Goal: Information Seeking & Learning: Learn about a topic

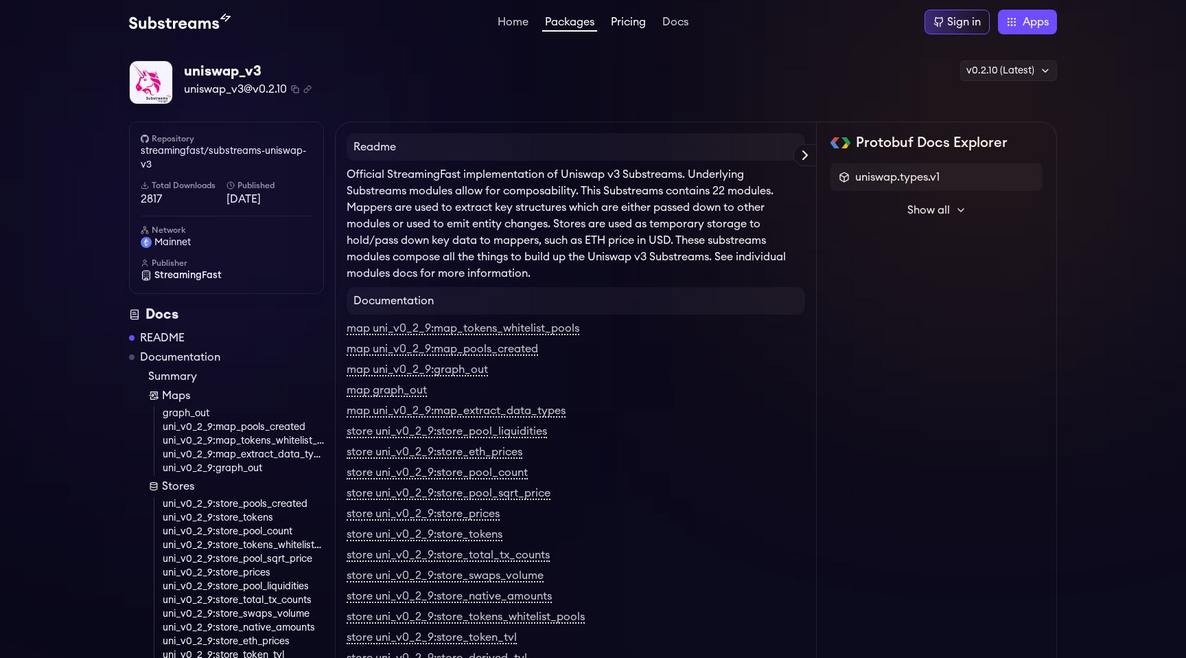
click at [635, 24] on link "Pricing" at bounding box center [628, 23] width 40 height 14
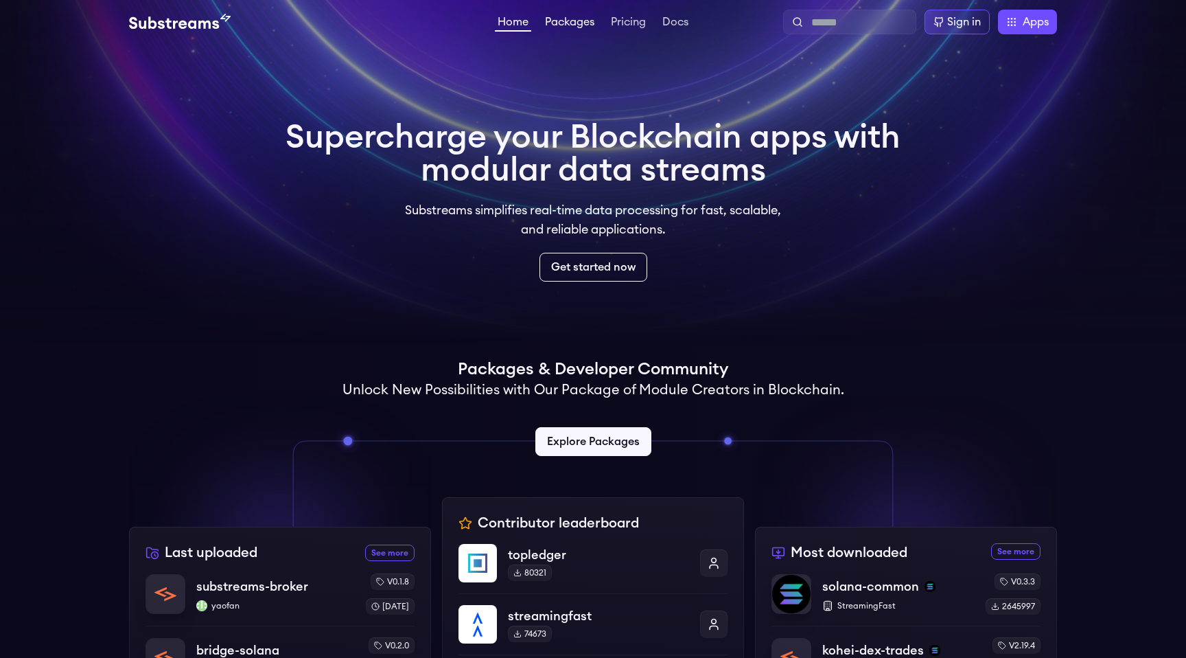
click at [571, 27] on link "Packages" at bounding box center [569, 23] width 55 height 14
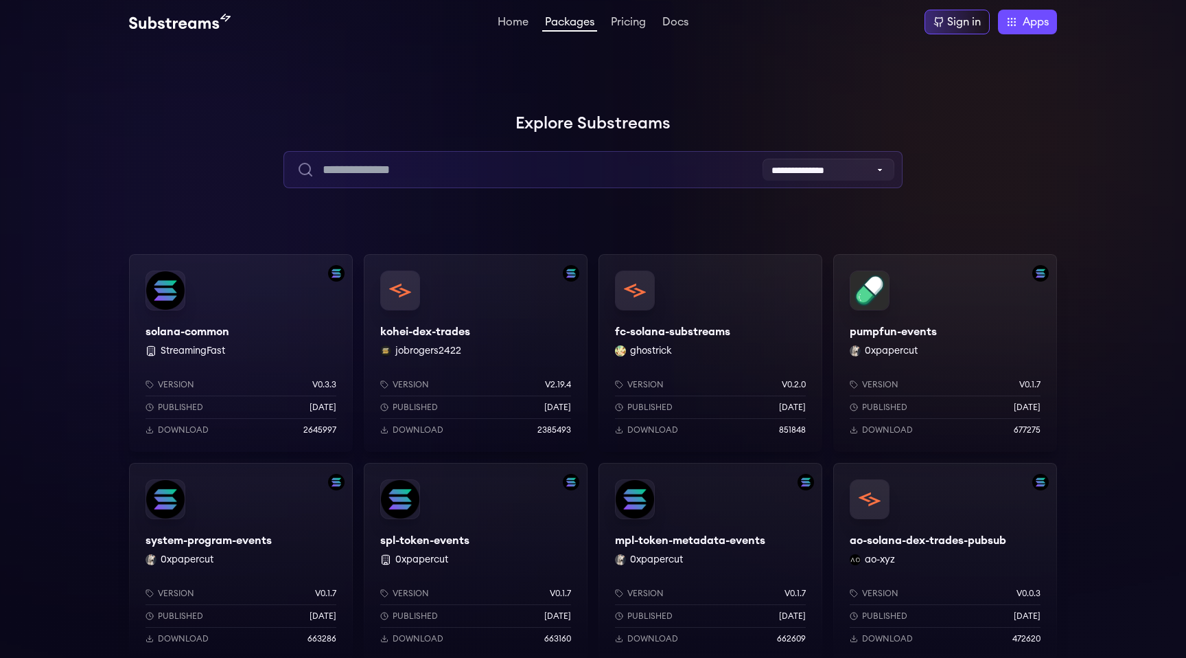
click at [430, 165] on input "text" at bounding box center [592, 169] width 618 height 37
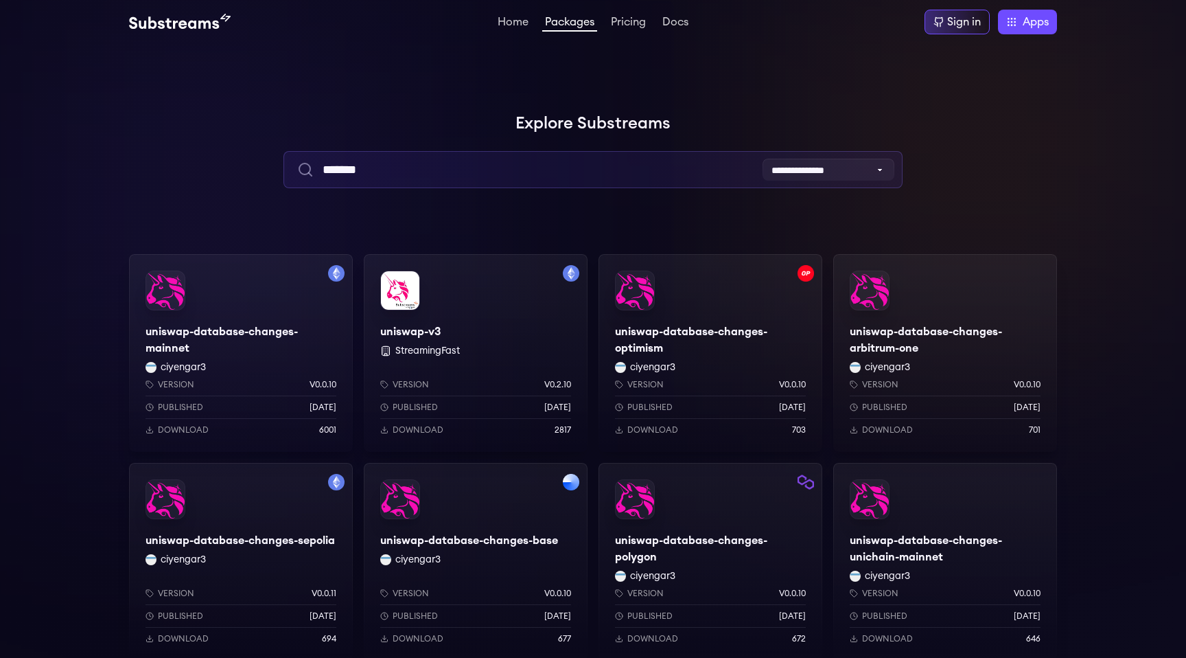
type input "*******"
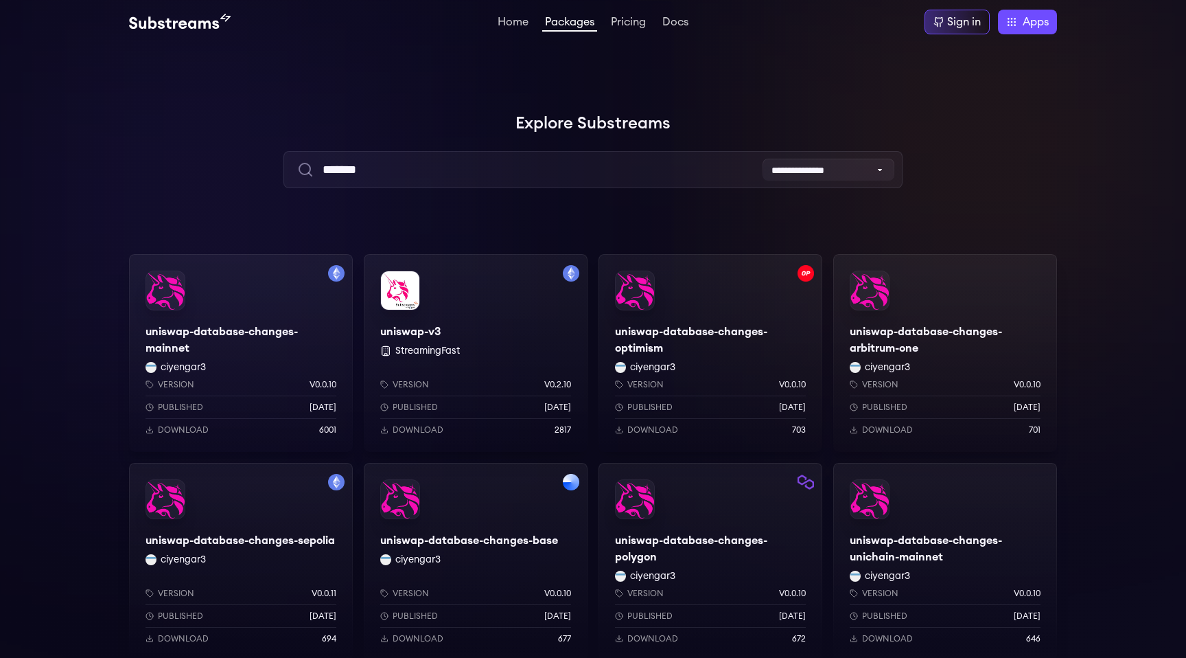
click at [452, 367] on div "Version v0.2.10 Published 1 years ago Download 2817" at bounding box center [476, 404] width 224 height 95
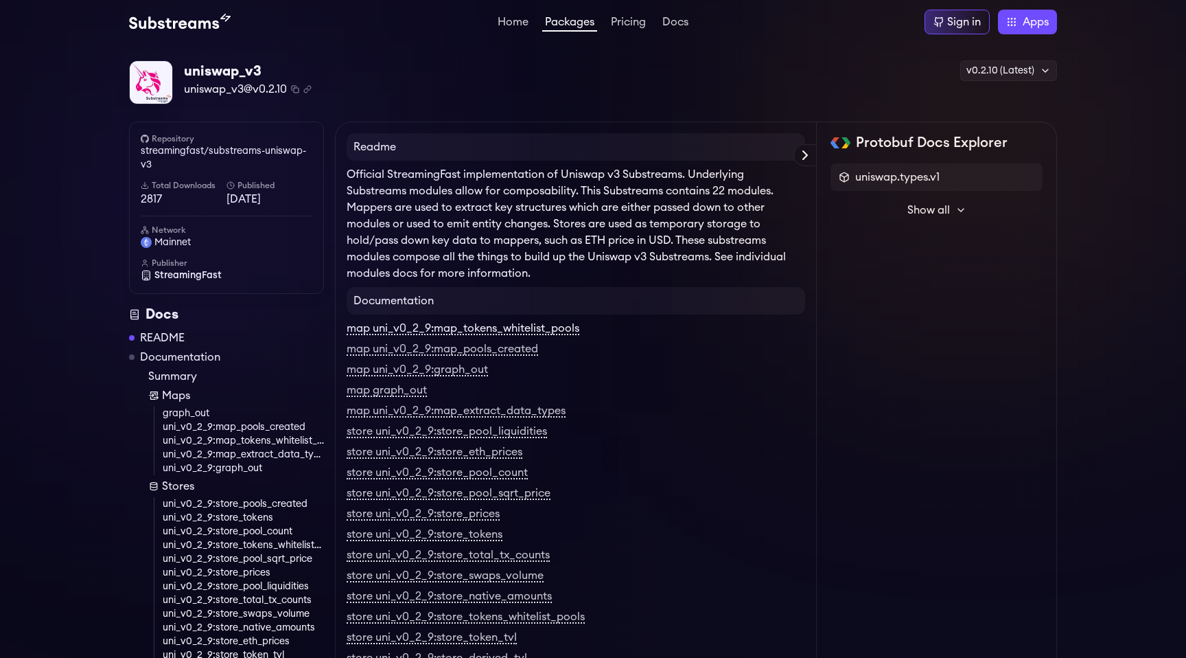
click at [510, 327] on link "map uni_v0_2_9:map_tokens_whitelist_pools" at bounding box center [463, 329] width 233 height 12
click at [618, 27] on link "Pricing" at bounding box center [628, 23] width 40 height 14
